Goal: Book appointment/travel/reservation

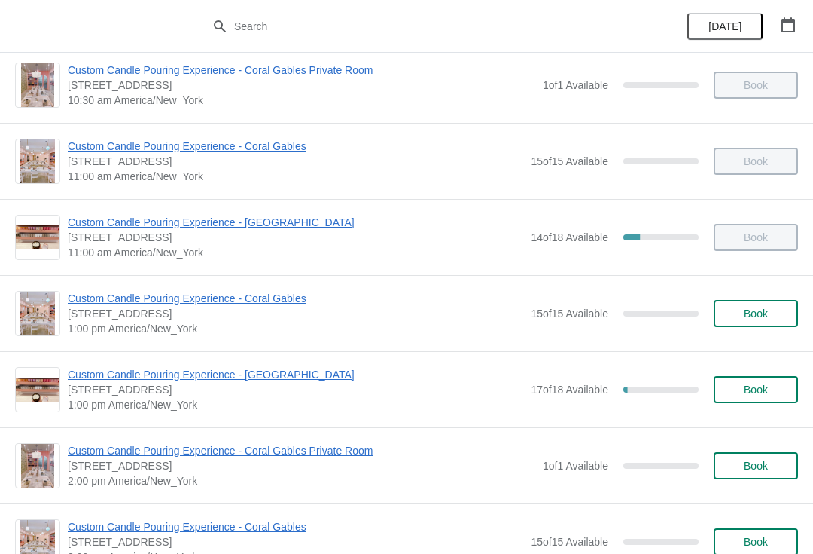
scroll to position [98, 0]
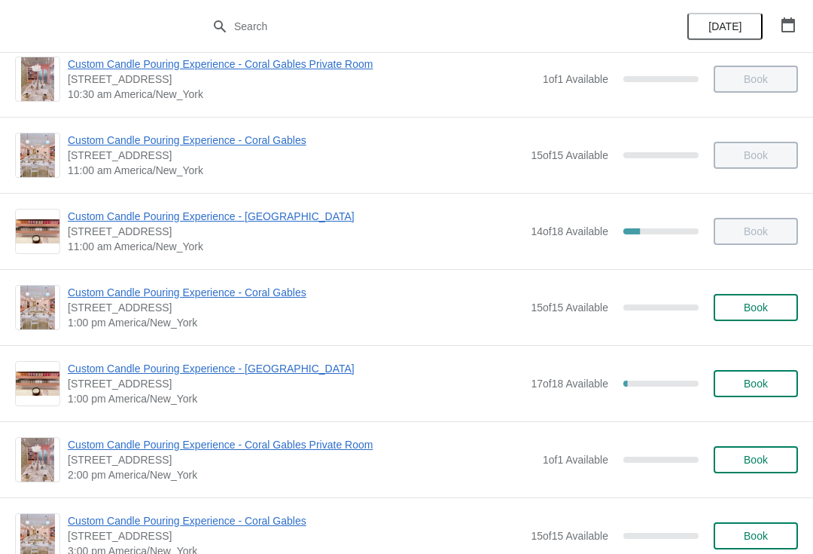
click at [145, 374] on span "Custom Candle Pouring Experience - [GEOGRAPHIC_DATA]" at bounding box center [296, 368] width 456 height 15
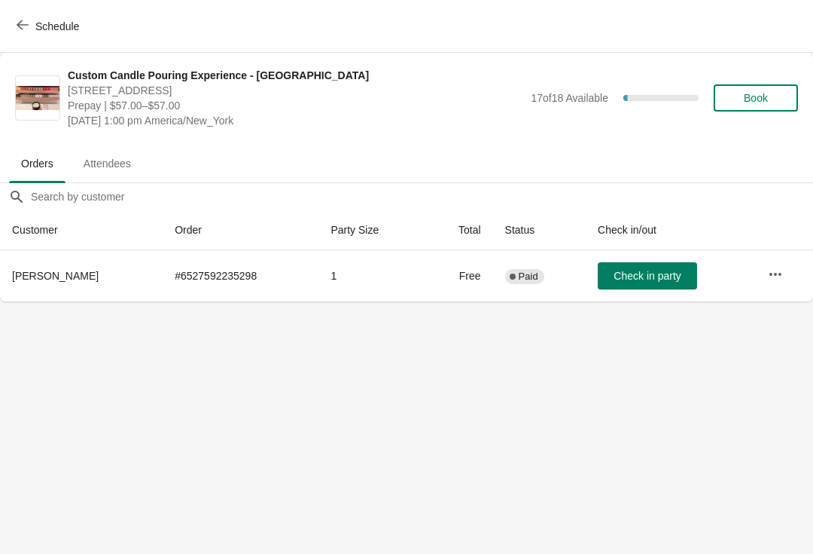
click at [723, 105] on button "Book" at bounding box center [756, 97] width 84 height 27
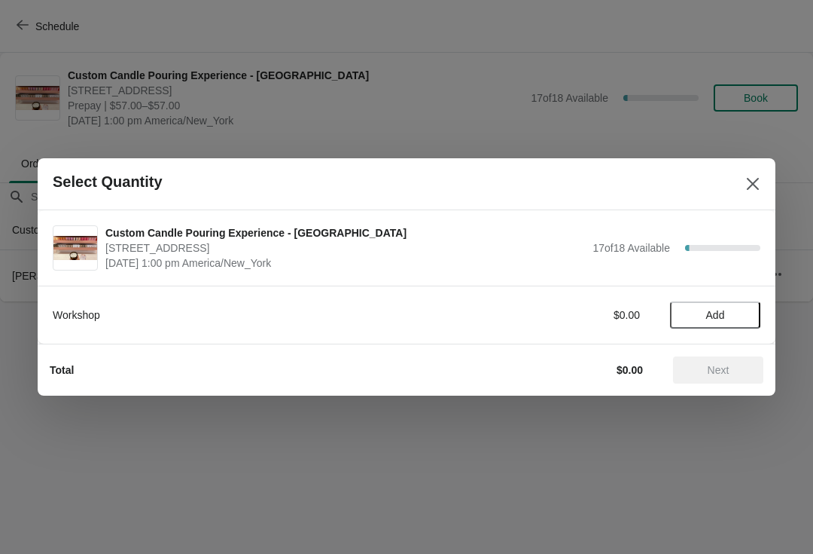
click at [702, 319] on span "Add" at bounding box center [715, 315] width 63 height 12
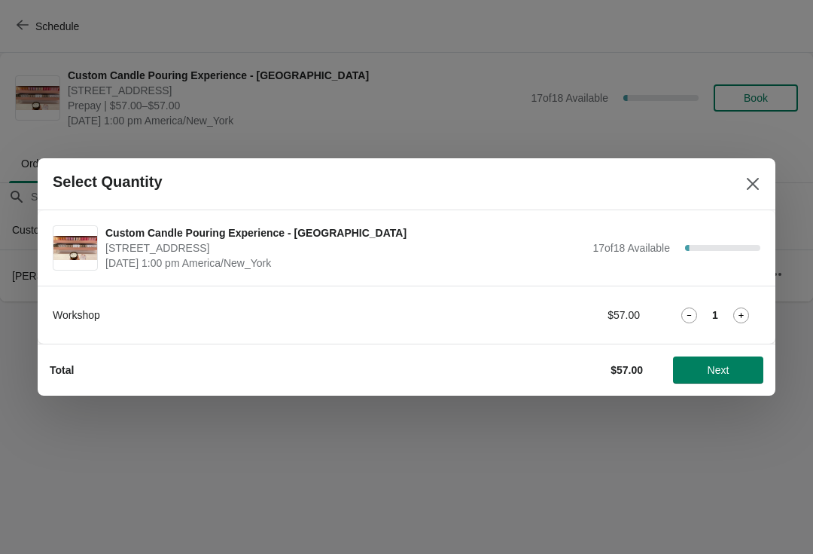
click at [734, 321] on icon at bounding box center [742, 315] width 16 height 16
click at [738, 321] on icon at bounding box center [742, 315] width 16 height 16
click at [706, 372] on span "Next" at bounding box center [718, 370] width 66 height 12
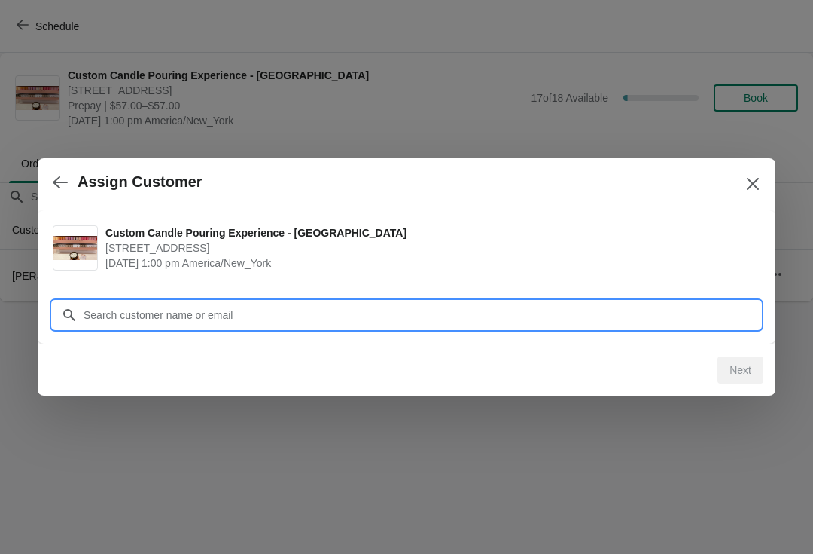
click at [231, 301] on div "Assign Customer Custom Candle Pouring Experience - [GEOGRAPHIC_DATA] [STREET_AD…" at bounding box center [406, 301] width 813 height 0
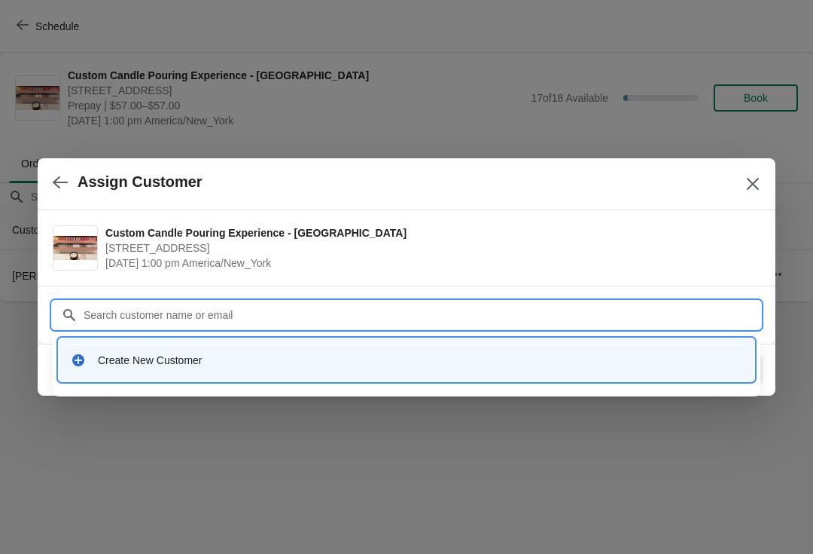
click at [92, 364] on div "Create New Customer" at bounding box center [407, 360] width 672 height 15
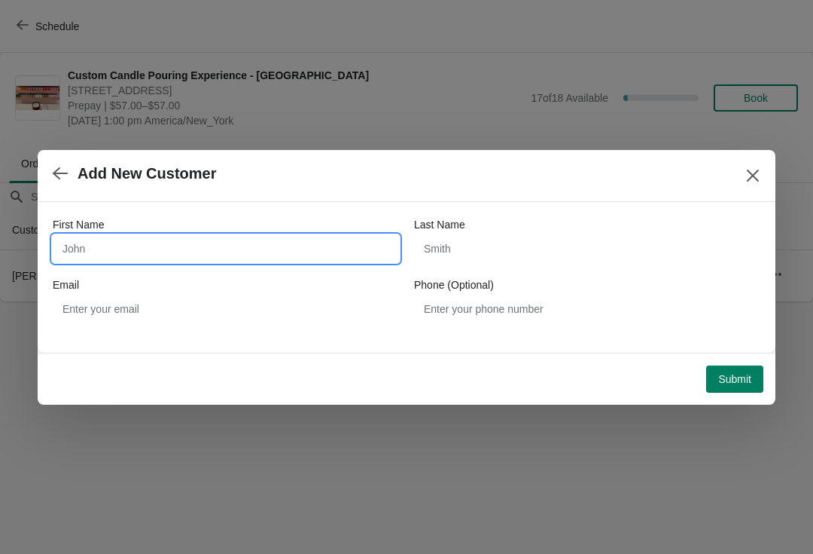
click at [91, 251] on input "First Name" at bounding box center [226, 248] width 346 height 27
type input "[PERSON_NAME]"
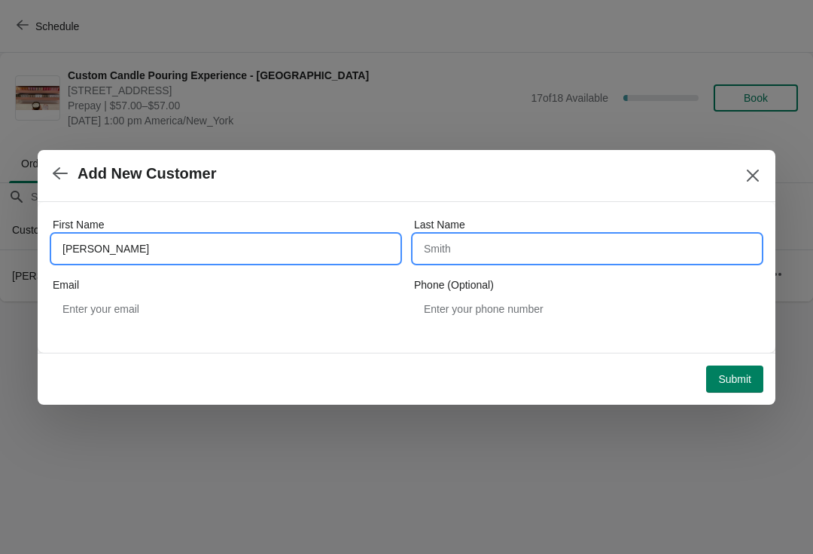
click at [454, 259] on input "Last Name" at bounding box center [587, 248] width 346 height 27
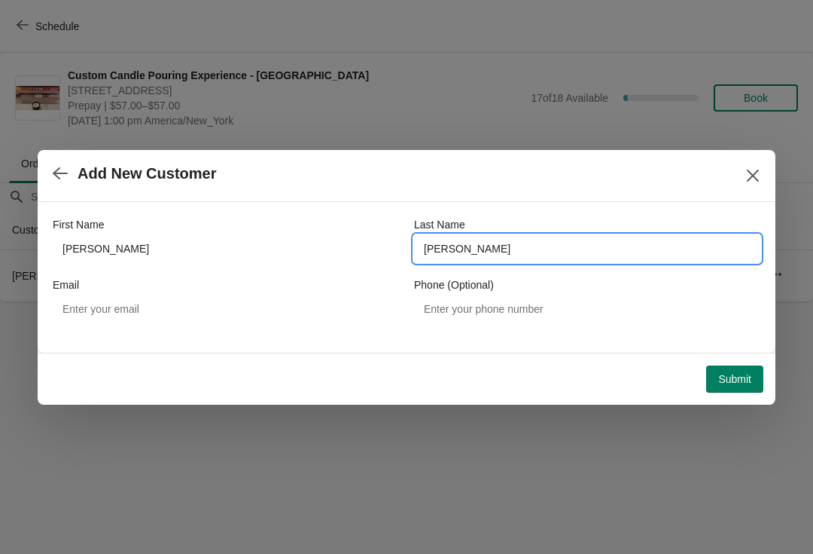
type input "[PERSON_NAME]"
click at [490, 209] on div "First Name [PERSON_NAME] Last Name [PERSON_NAME] Email Phone (Optional)" at bounding box center [407, 270] width 708 height 136
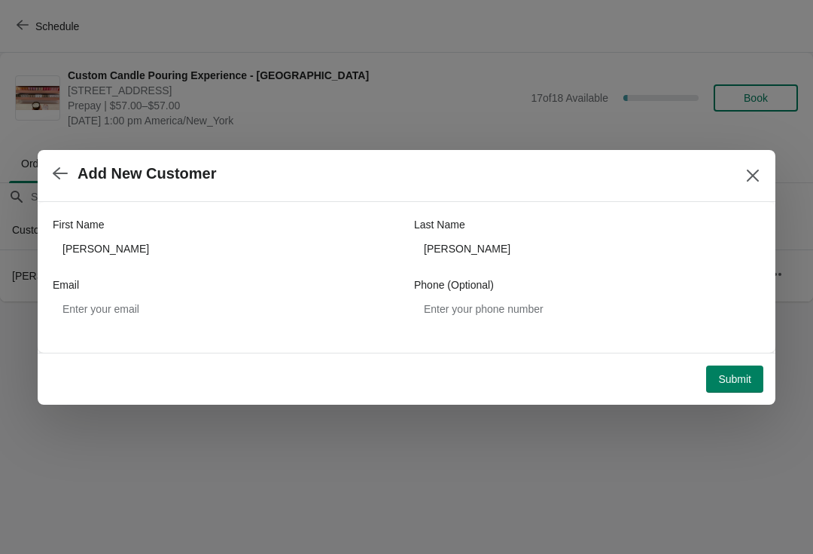
click at [737, 391] on button "Submit" at bounding box center [735, 378] width 57 height 27
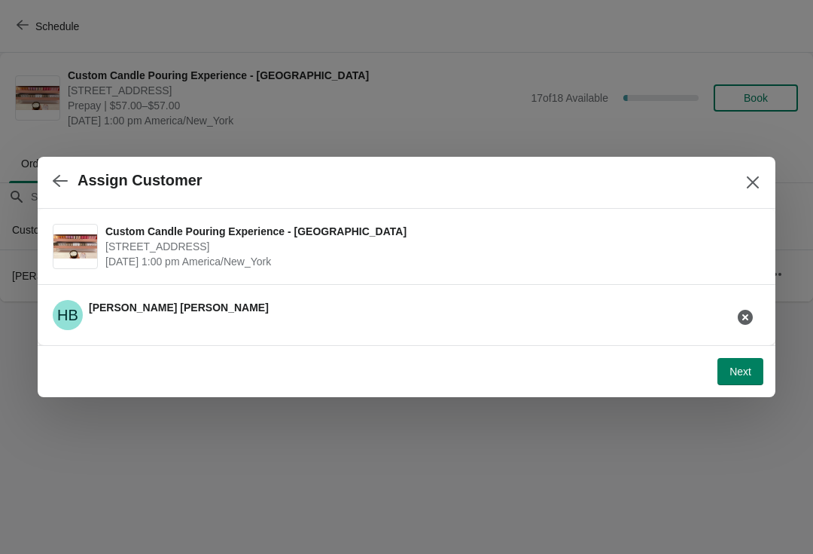
click at [737, 377] on span "Next" at bounding box center [741, 371] width 22 height 12
select select "Friend"
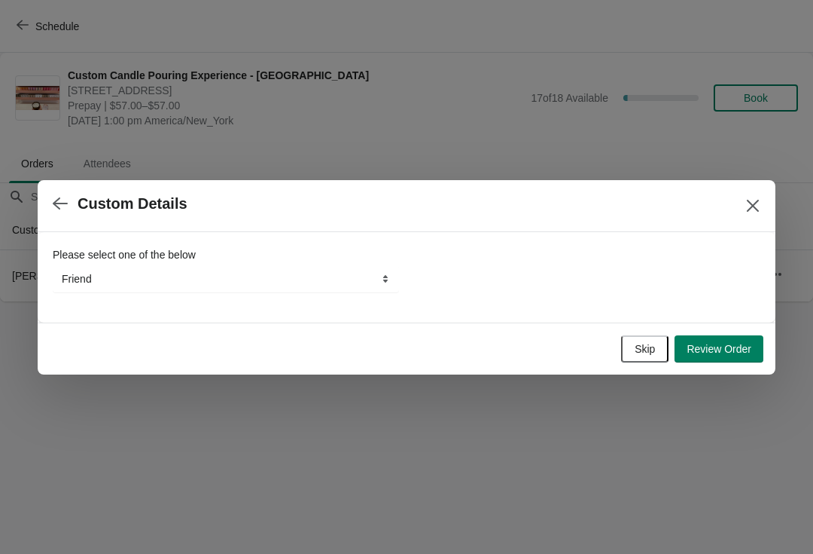
click at [720, 348] on span "Review Order" at bounding box center [719, 349] width 65 height 12
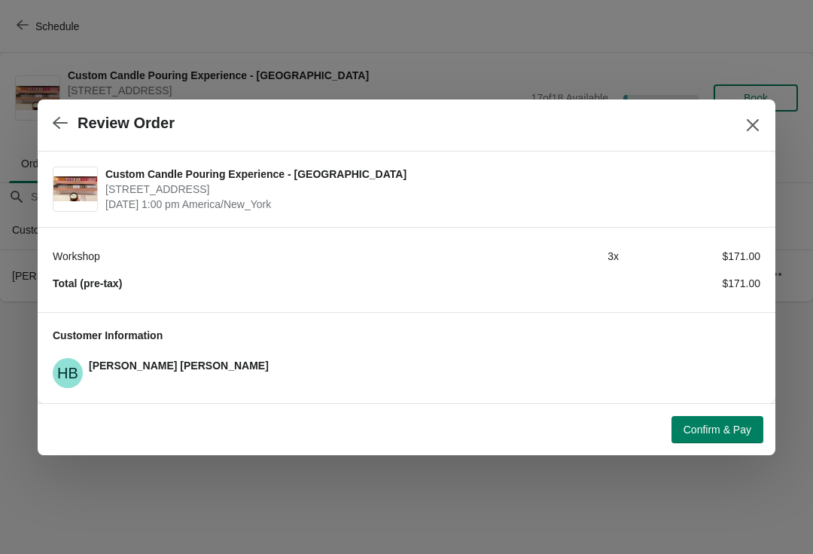
click at [717, 421] on button "Confirm & Pay" at bounding box center [718, 429] width 92 height 27
